Goal: Feedback & Contribution: Submit feedback/report problem

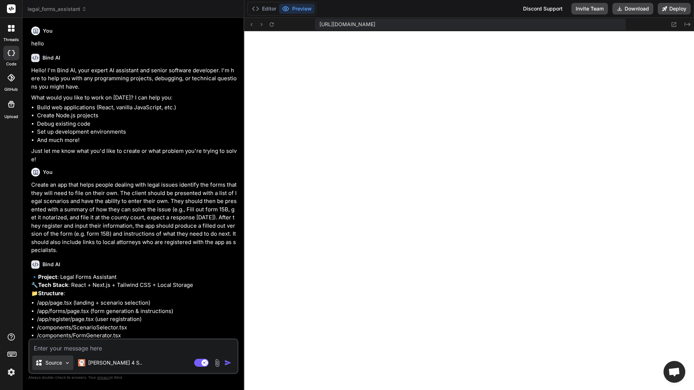
scroll to position [379, 0]
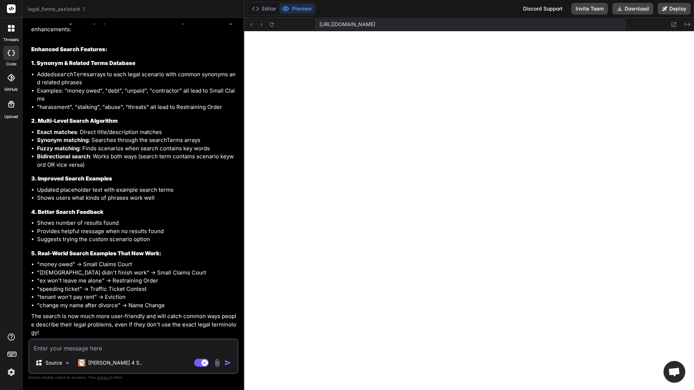
click at [79, 348] on textarea at bounding box center [133, 345] width 208 height 13
type textarea "g"
type textarea "x"
type textarea "gr"
type textarea "x"
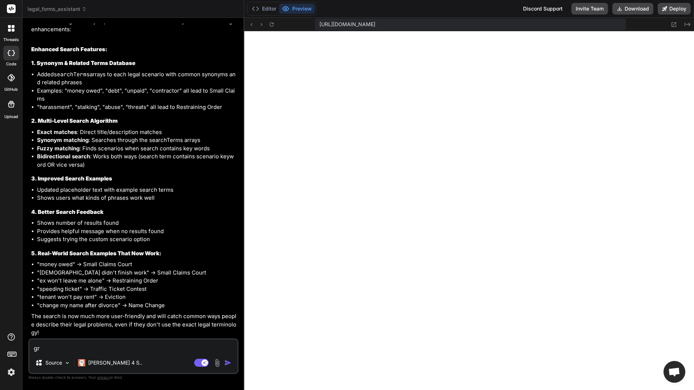
type textarea "gre"
type textarea "x"
type textarea "grea"
type textarea "x"
type textarea "great"
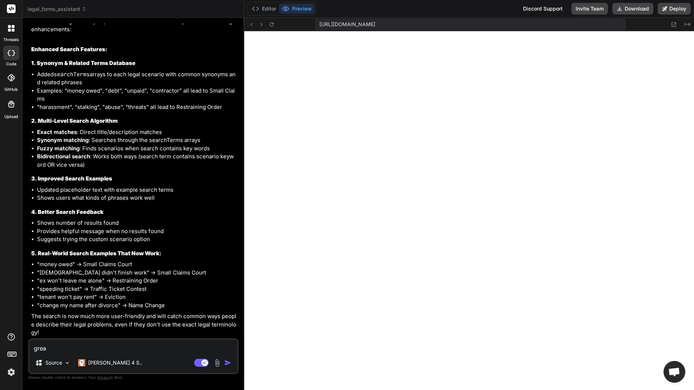
type textarea "x"
type textarea "great,"
type textarea "x"
type textarea "great,"
type textarea "x"
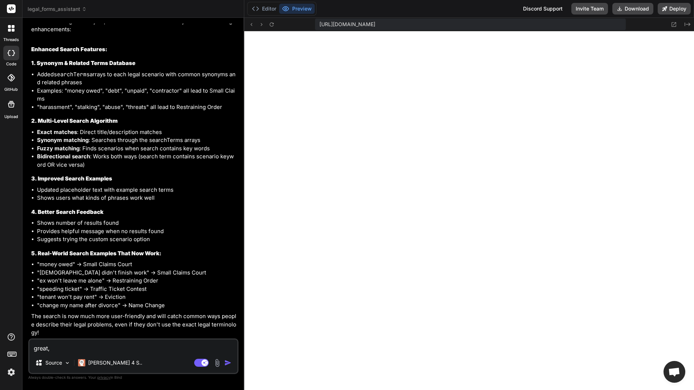
type textarea "great, I"
type textarea "x"
type textarea "great, I"
type textarea "x"
type textarea "great, I w"
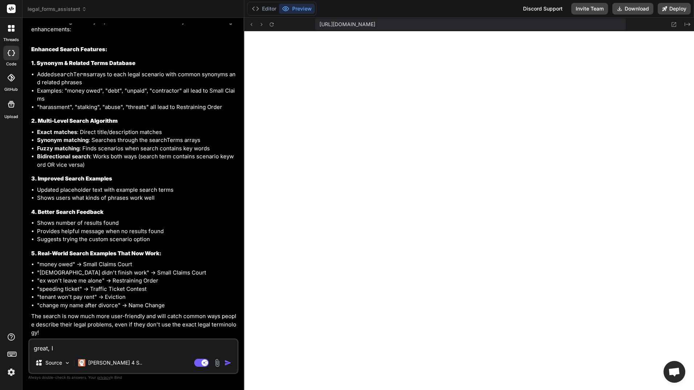
type textarea "x"
type textarea "great, I wo"
type textarea "x"
type textarea "great, I wou"
type textarea "x"
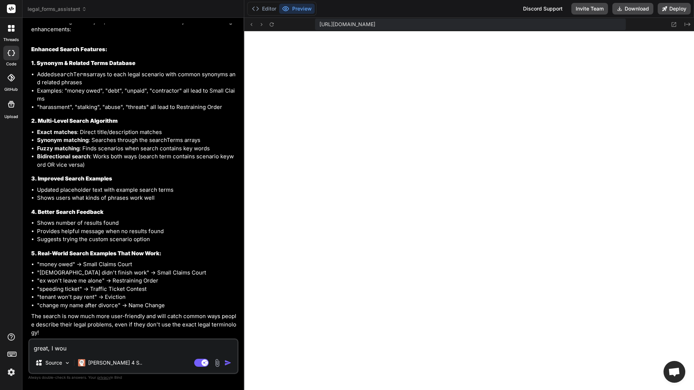
type textarea "great, I woul"
type textarea "x"
type textarea "great, I would"
type textarea "x"
type textarea "great, I would"
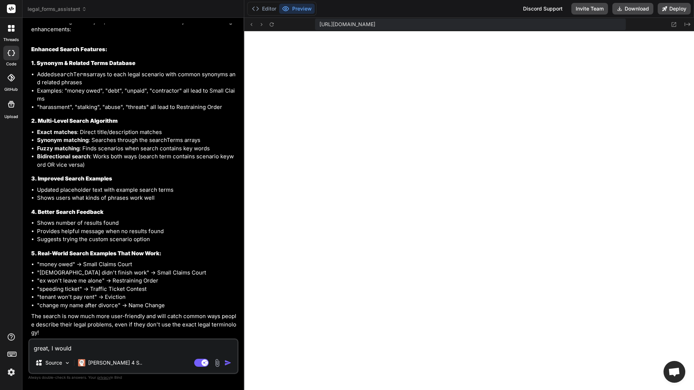
type textarea "x"
type textarea "great, I would l"
type textarea "x"
type textarea "great, I would li"
type textarea "x"
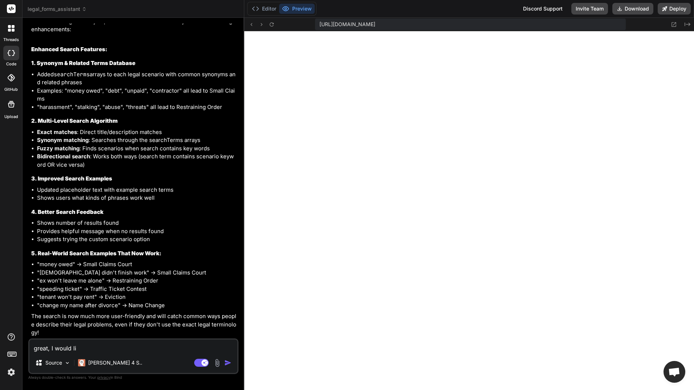
type textarea "great, I would lik"
type textarea "x"
type textarea "great, I would like"
type textarea "x"
type textarea "great, I would like"
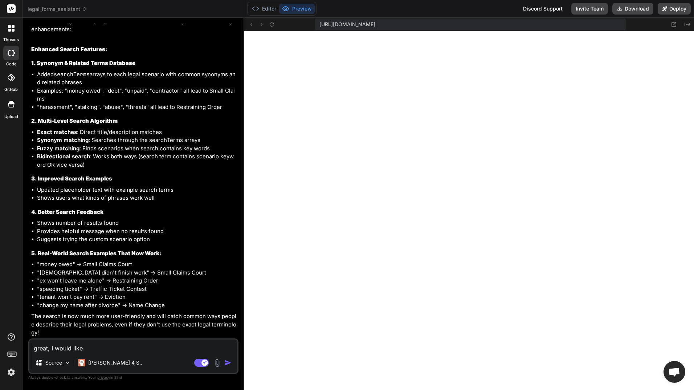
type textarea "x"
type textarea "great, I would like t"
type textarea "x"
type textarea "great, I would like to"
type textarea "x"
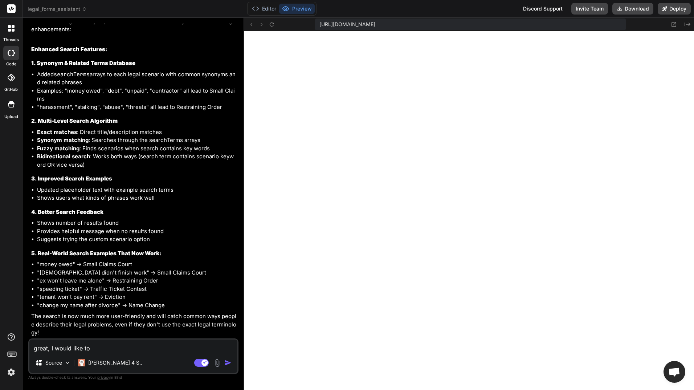
type textarea "great, I would like to"
type textarea "x"
type textarea "great, I would like to a"
type textarea "x"
type textarea "great, I would like to ad"
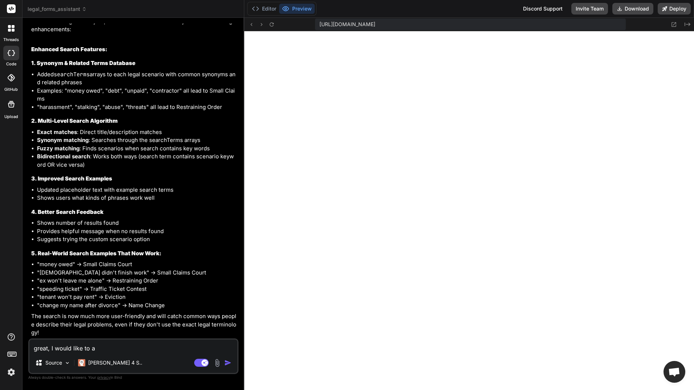
type textarea "x"
type textarea "great, I would like to add"
type textarea "x"
type textarea "great, I would like to add"
type textarea "x"
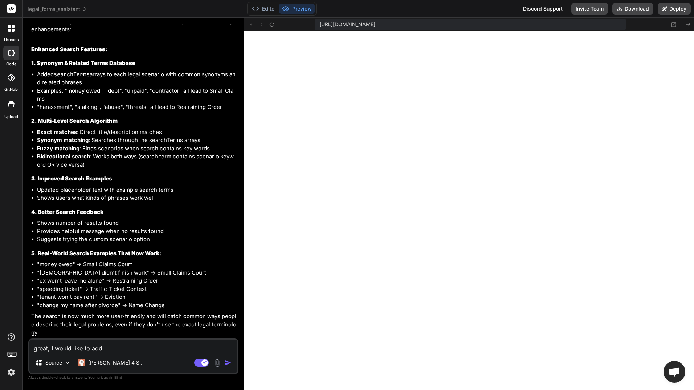
type textarea "great, I would like to add t"
type textarea "x"
type textarea "great, I would like to add te"
type textarea "x"
type textarea "great, I would like to add tes"
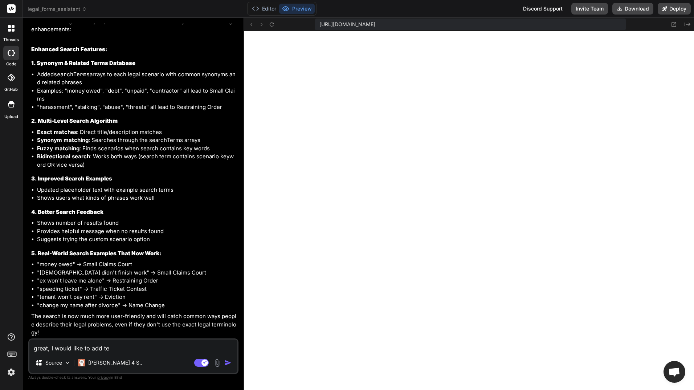
type textarea "x"
type textarea "great, I would like to add te"
type textarea "x"
type textarea "great, I would like to add t"
type textarea "x"
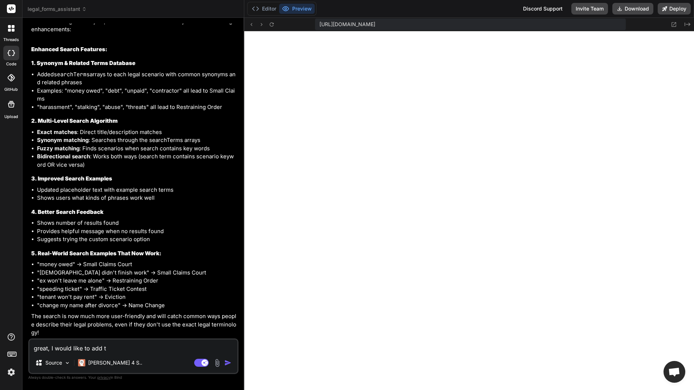
type textarea "great, I would like to add"
type textarea "x"
drag, startPoint x: 110, startPoint y: 350, endPoint x: 48, endPoint y: 348, distance: 62.1
click at [48, 348] on textarea "great, I would like to add" at bounding box center [133, 345] width 208 height 13
type textarea "great."
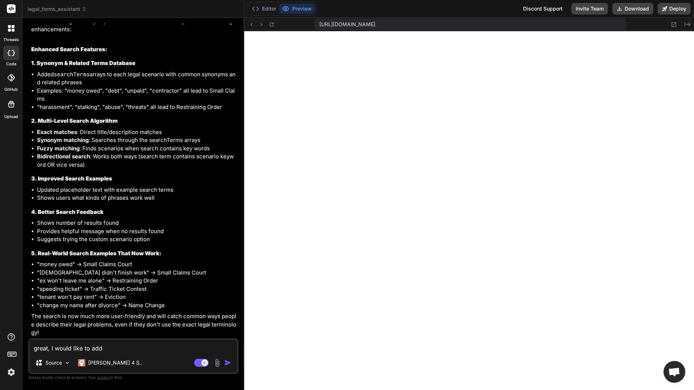
type textarea "x"
type textarea "great."
type textarea "x"
type textarea "great."
type textarea "x"
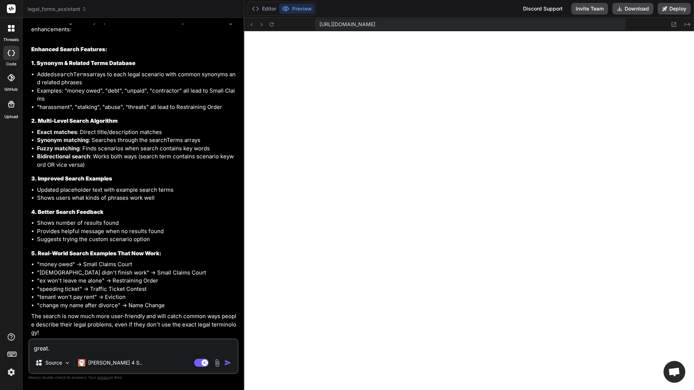
type textarea "great. t"
type textarea "x"
type textarea "great. th"
type textarea "x"
type textarea "great. thi"
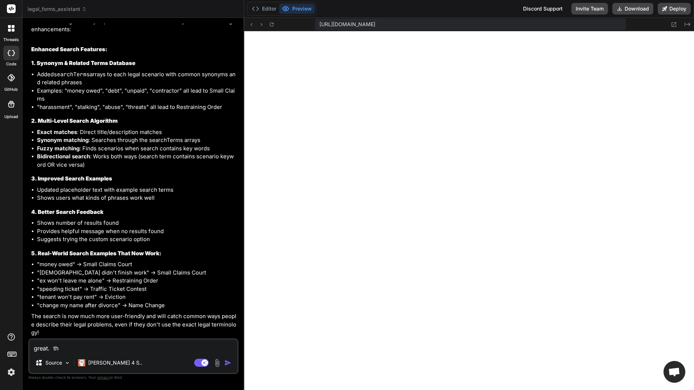
type textarea "x"
type textarea "great. this"
type textarea "x"
type textarea "great. this"
type textarea "x"
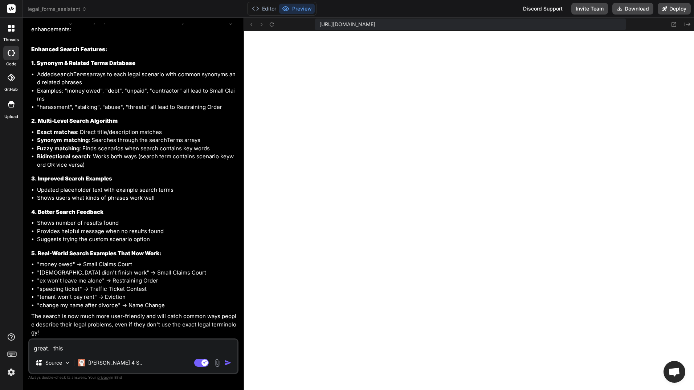
type textarea "great. this i"
type textarea "x"
type textarea "great. this is"
type textarea "x"
type textarea "great. this is"
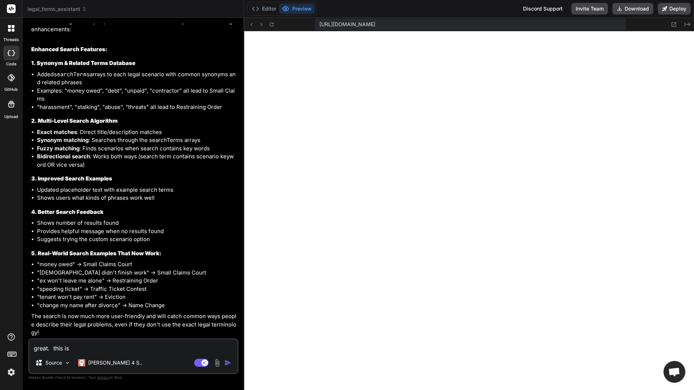
type textarea "x"
type textarea "great. this is"
type textarea "x"
type textarea "great. this i"
type textarea "x"
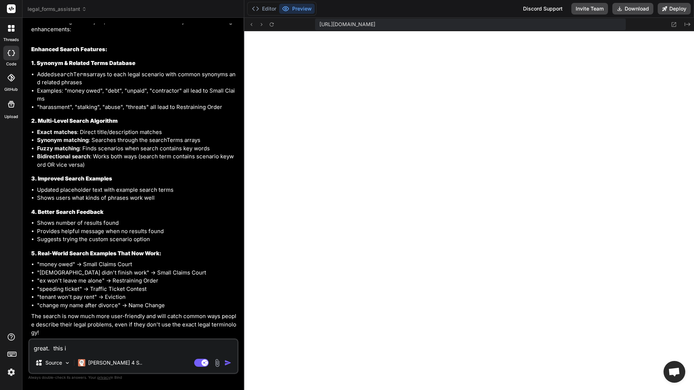
type textarea "great. this"
type textarea "x"
type textarea "great. this"
type textarea "x"
type textarea "great. thi"
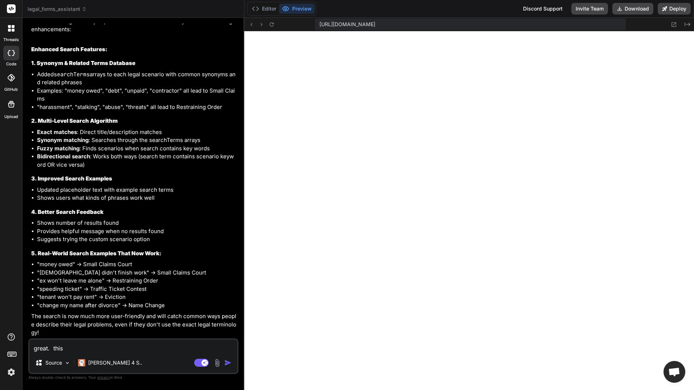
type textarea "x"
type textarea "great. th"
type textarea "x"
type textarea "great. t"
type textarea "x"
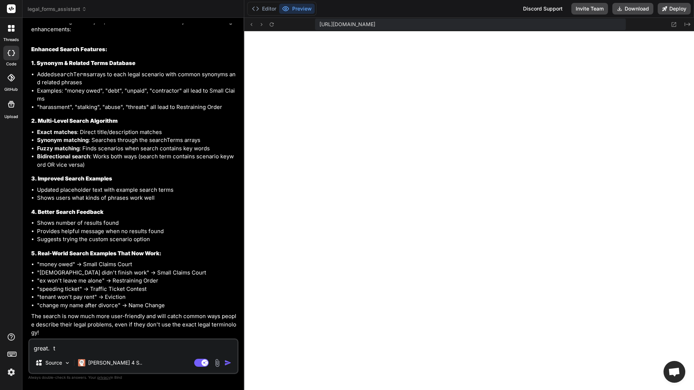
type textarea "great."
type textarea "x"
type textarea "great. I"
type textarea "x"
type textarea "great. I"
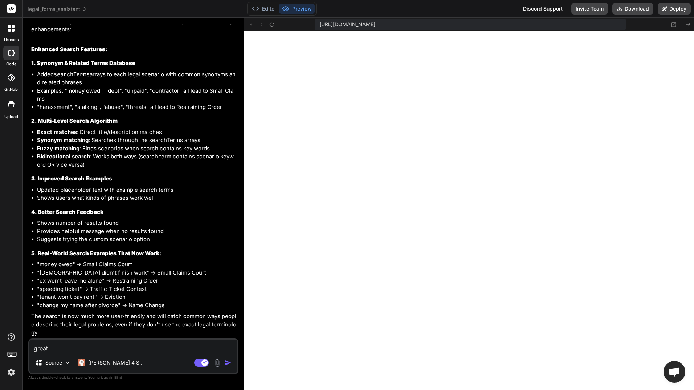
type textarea "x"
type textarea "great. I w"
type textarea "x"
type textarea "great. I wo"
type textarea "x"
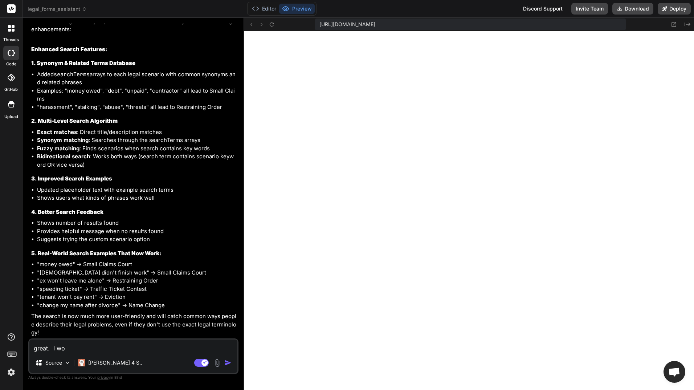
type textarea "great. I wou"
type textarea "x"
type textarea "great. I woul"
type textarea "x"
type textarea "great. I would"
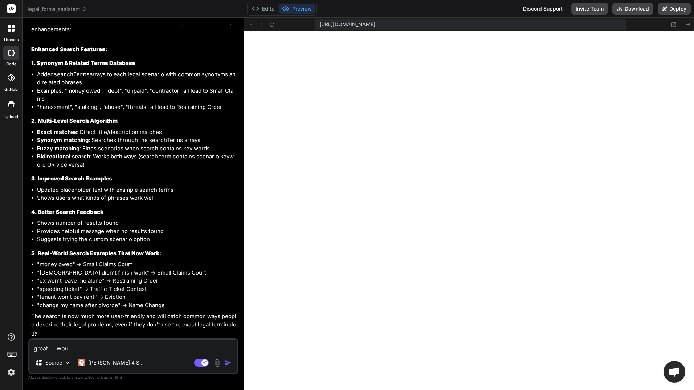
type textarea "x"
type textarea "great. I would"
type textarea "x"
type textarea "great. I would l"
type textarea "x"
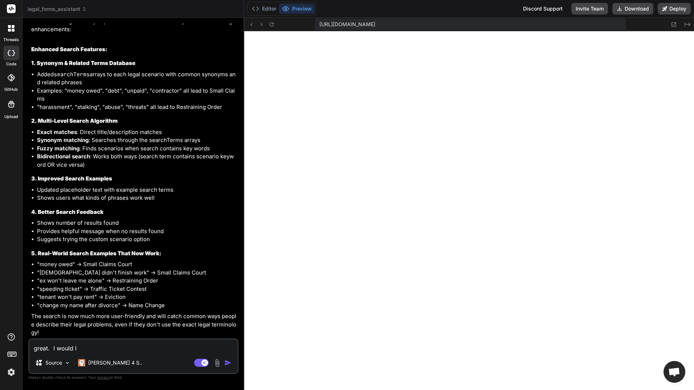
type textarea "great. I would li"
type textarea "x"
type textarea "great. I would lik"
type textarea "x"
type textarea "great. I would like"
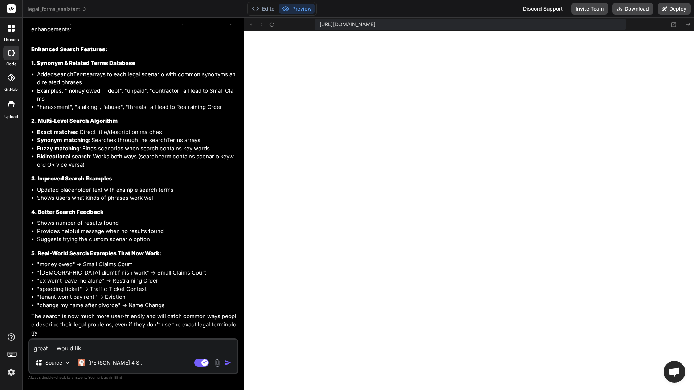
type textarea "x"
type textarea "great. I would like"
type textarea "x"
type textarea "great. I would like a"
type textarea "x"
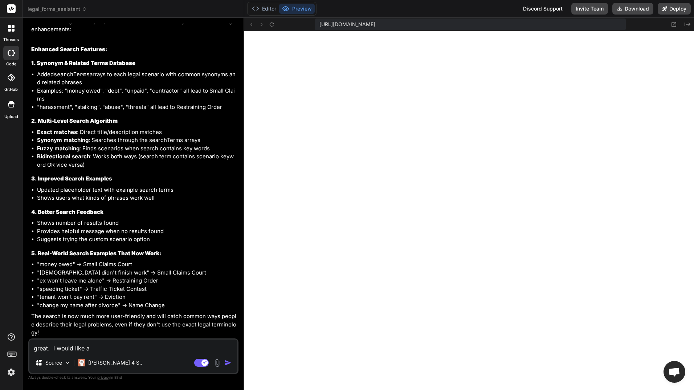
type textarea "great. I would like"
type textarea "x"
type textarea "great. I would like t"
type textarea "x"
type textarea "great. I would like to"
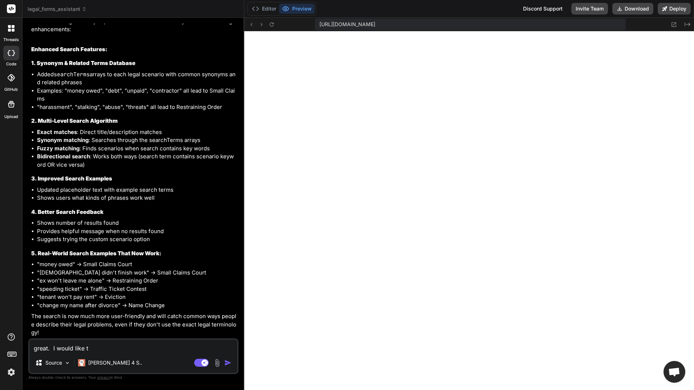
type textarea "x"
type textarea "great. I would like to"
type textarea "x"
type textarea "great. I would like to a"
type textarea "x"
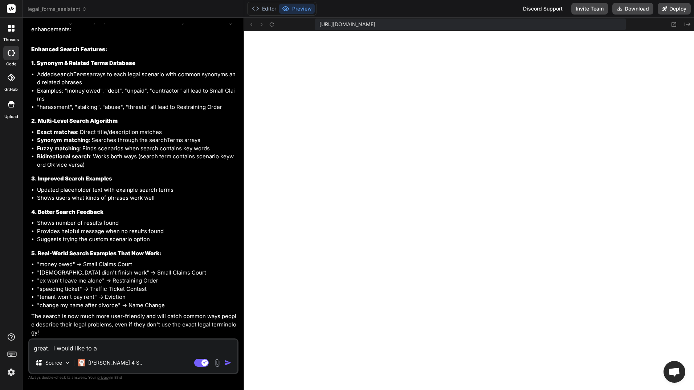
type textarea "great. I would like to ad"
type textarea "x"
type textarea "great. I would like to add"
type textarea "x"
type textarea "great. I would like to add"
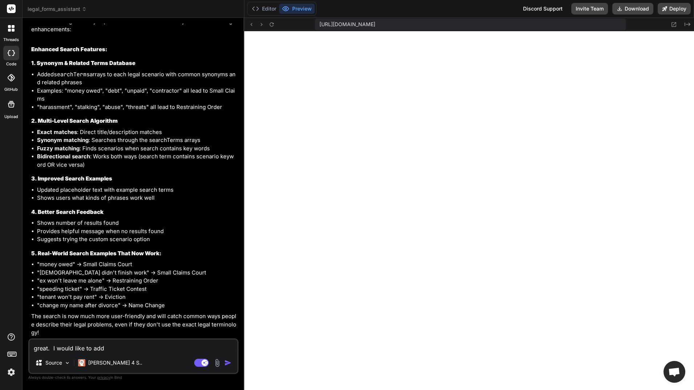
type textarea "x"
type textarea "great. I would like to add s"
type textarea "x"
type textarea "great. I would like to add su"
type textarea "x"
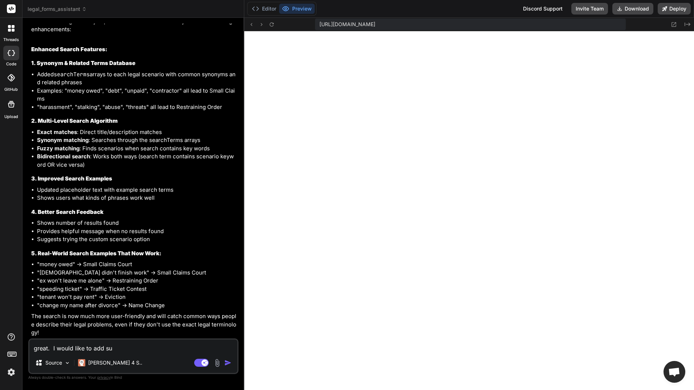
type textarea "great. I would like to add sup"
type textarea "x"
type textarea "great. I would like to add supp"
type textarea "x"
type textarea "great. I would like to add suppo"
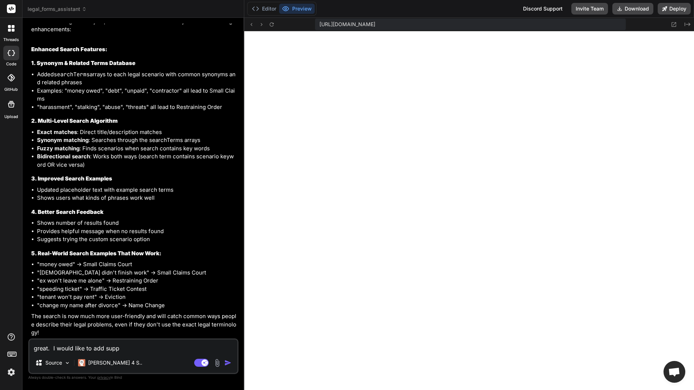
type textarea "x"
type textarea "great. I would like to add suppor"
type textarea "x"
type textarea "great. I would like to add support"
type textarea "x"
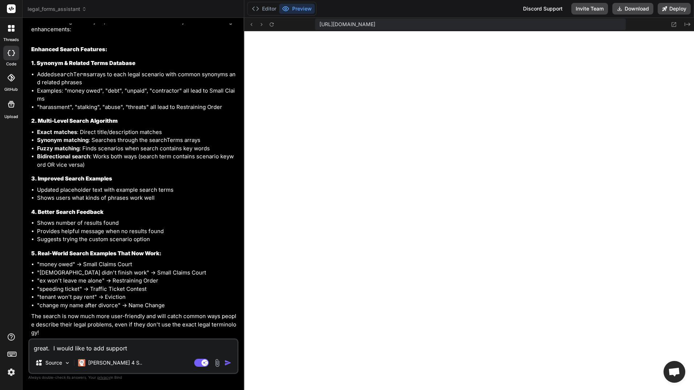
type textarea "great. I would like to add supporty"
type textarea "x"
type textarea "great. I would like to add supporty"
type textarea "x"
type textarea "great. I would like to add supporty"
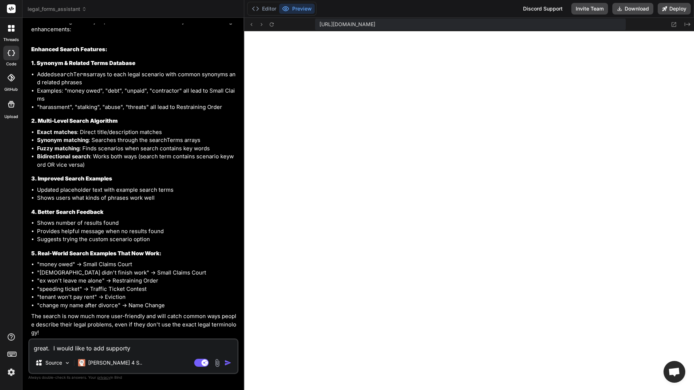
type textarea "x"
type textarea "great. I would like to add support"
type textarea "x"
type textarea "great. I would like to add support"
type textarea "x"
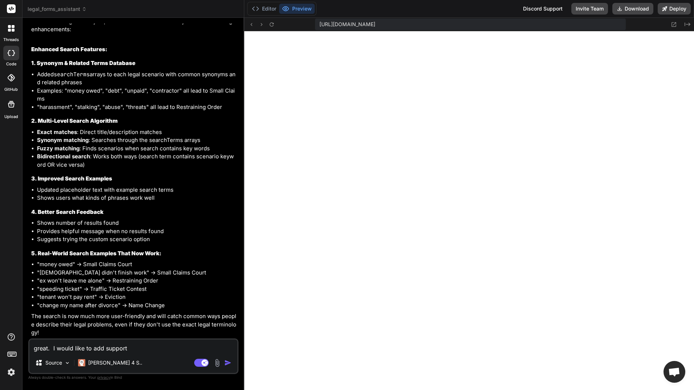
type textarea "great. I would like to add support f"
type textarea "x"
type textarea "great. I would like to add support fo"
type textarea "x"
type textarea "great. I would like to add support for"
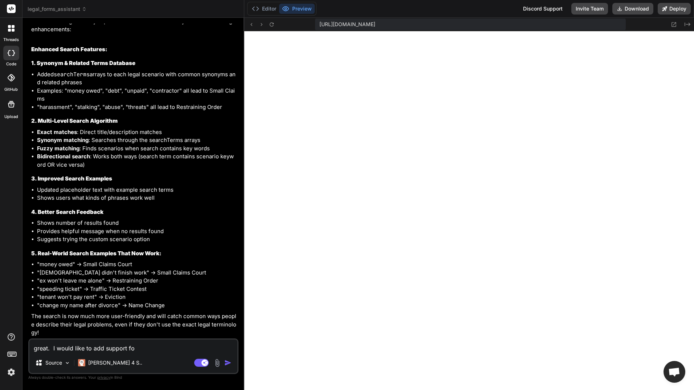
type textarea "x"
type textarea "great. I would like to add support for"
type textarea "x"
type textarea "great. I would like to add support for p"
type textarea "x"
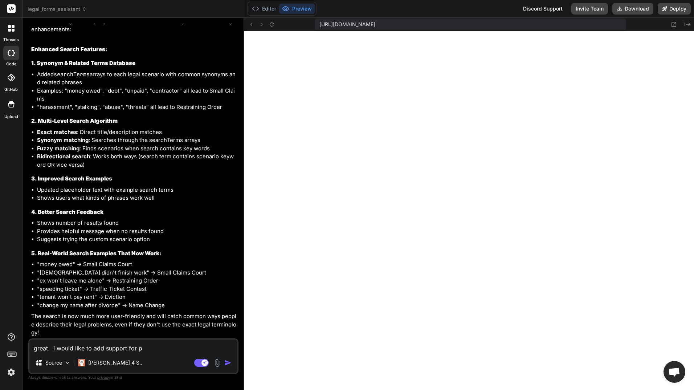
type textarea "great. I would like to add support for pr"
type textarea "x"
type textarea "great. I would like to add support for pro"
type textarea "x"
type textarea "great. I would like to add support for prob"
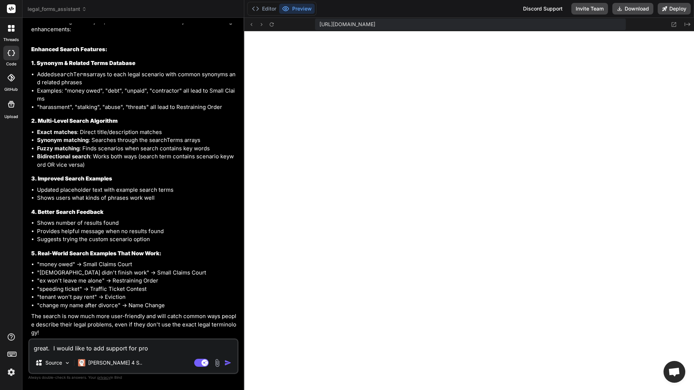
type textarea "x"
type textarea "great. I would like to add support for proba"
type textarea "x"
type textarea "great. I would like to add support for probat"
type textarea "x"
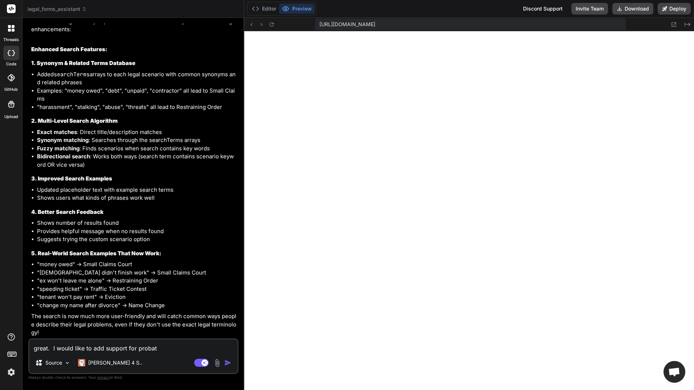
type textarea "great. I would like to add support for probate"
type textarea "x"
type textarea "great. I would like to add support for probate,"
type textarea "x"
type textarea "great. I would like to add support for probate,"
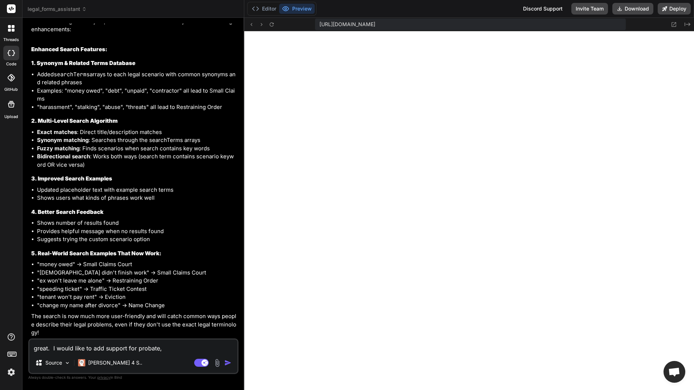
type textarea "x"
type textarea "great. I would like to add support for probate, i"
type textarea "x"
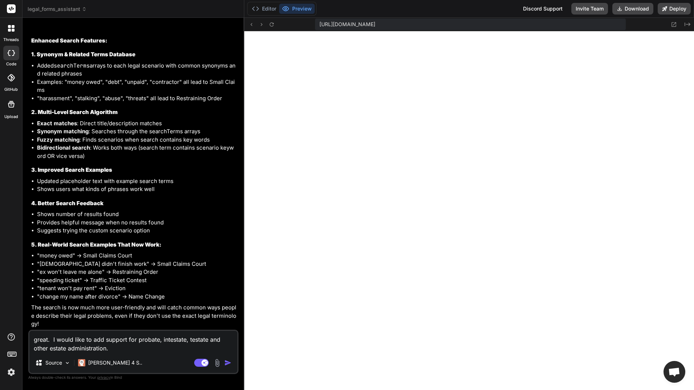
drag, startPoint x: 86, startPoint y: 340, endPoint x: 52, endPoint y: 340, distance: 34.5
click at [52, 340] on textarea "great. I would like to add support for probate, intestate, testate and other es…" at bounding box center [133, 342] width 208 height 22
click at [108, 349] on textarea "great. can you add support for probate, intestate, testate and other estate adm…" at bounding box center [133, 342] width 208 height 22
click at [217, 362] on img at bounding box center [217, 363] width 8 height 8
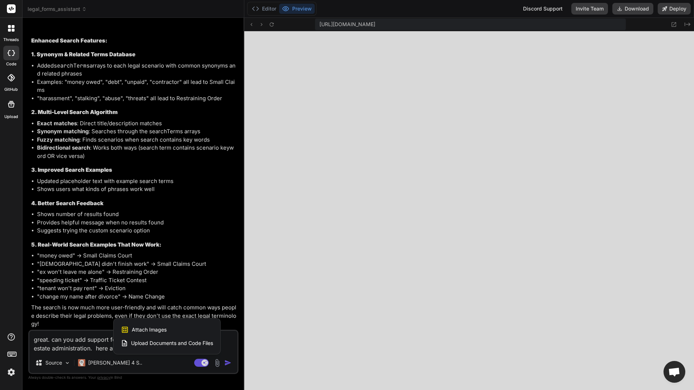
click at [183, 342] on span "Upload Documents and Code Files" at bounding box center [172, 342] width 82 height 7
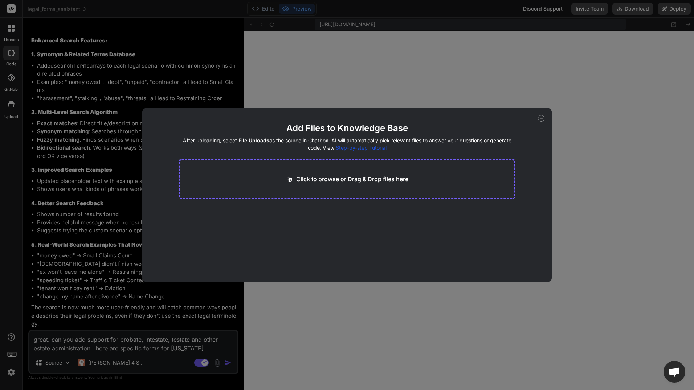
click at [339, 180] on p "Click to browse or Drag & Drop files here" at bounding box center [352, 179] width 112 height 9
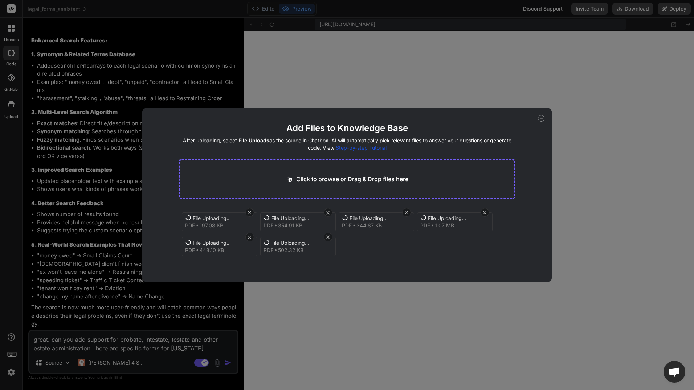
click at [224, 217] on span "File Uploading..." at bounding box center [222, 217] width 58 height 7
click at [224, 217] on div "Generating Embedding..." at bounding box center [222, 217] width 58 height 7
click at [499, 266] on button "Finish" at bounding box center [502, 266] width 25 height 15
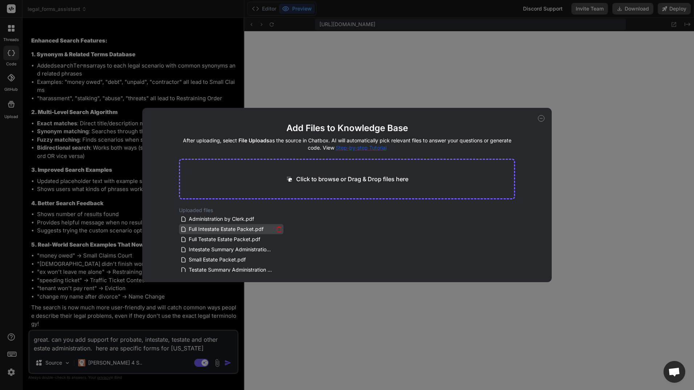
scroll to position [3, 0]
click at [542, 116] on icon at bounding box center [541, 118] width 7 height 7
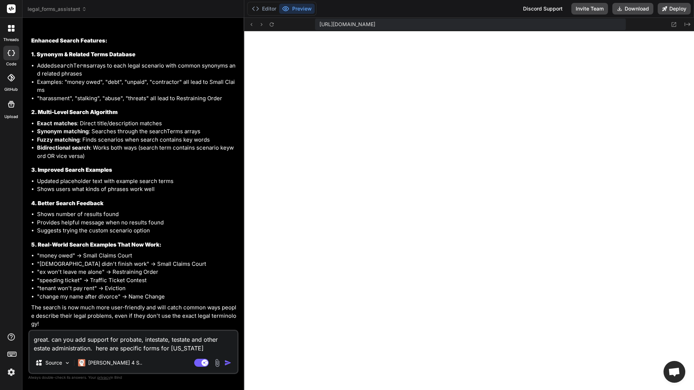
click at [228, 364] on img "button" at bounding box center [227, 362] width 7 height 7
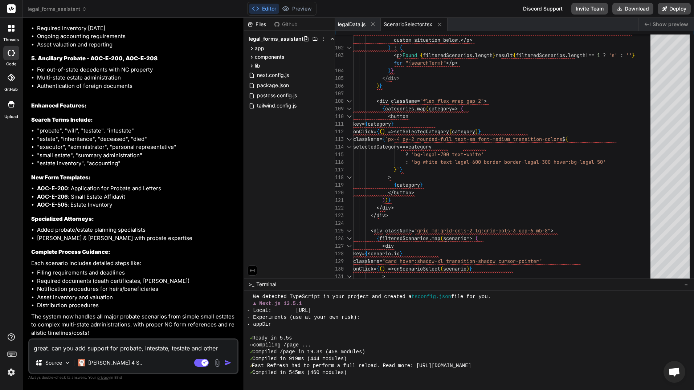
scroll to position [2338, 0]
click at [300, 9] on button "Preview" at bounding box center [297, 9] width 36 height 10
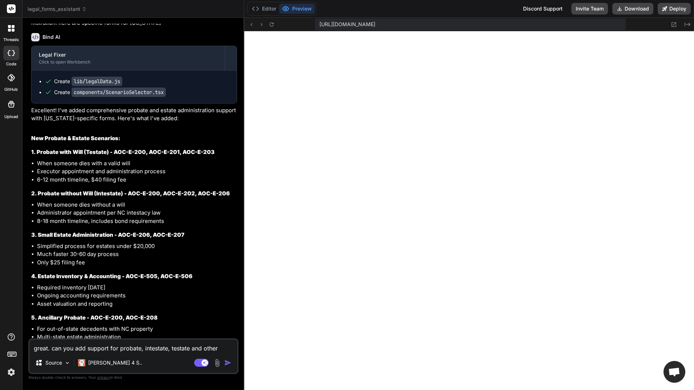
scroll to position [2011, 0]
